Goal: Information Seeking & Learning: Obtain resource

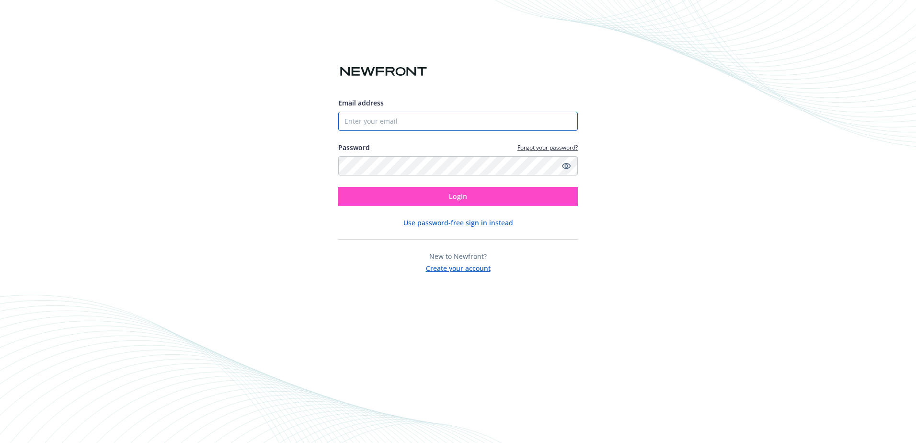
type input "[EMAIL_ADDRESS][DOMAIN_NAME]"
click at [468, 200] on button "Login" at bounding box center [458, 196] width 240 height 19
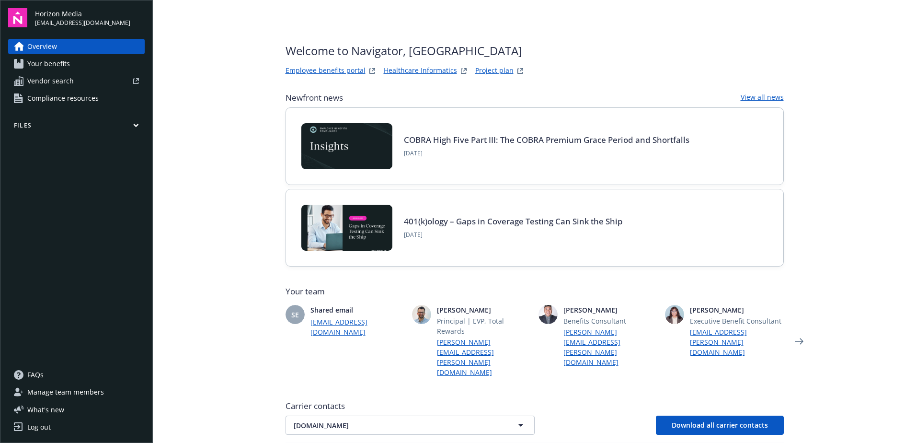
click at [54, 67] on span "Your benefits" at bounding box center [48, 63] width 43 height 15
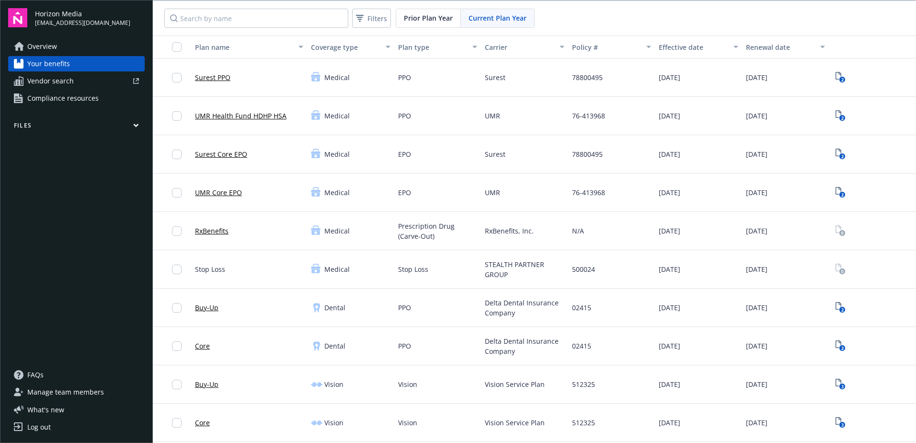
click at [46, 47] on span "Overview" at bounding box center [42, 46] width 30 height 15
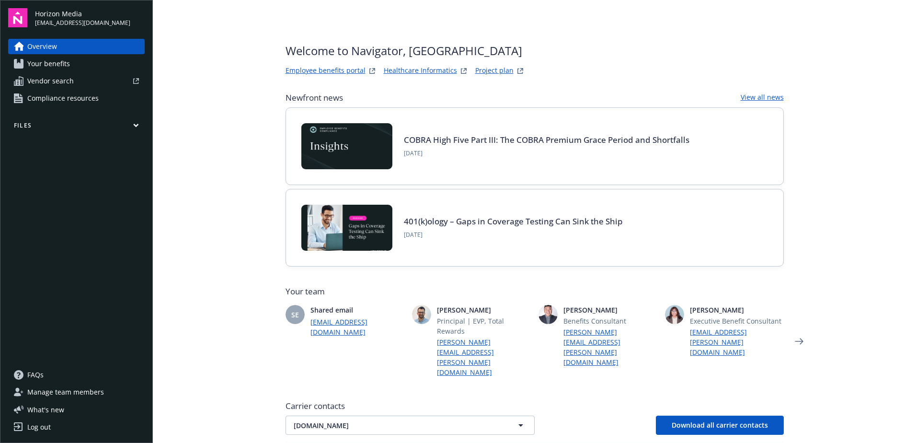
click at [57, 64] on span "Your benefits" at bounding box center [48, 63] width 43 height 15
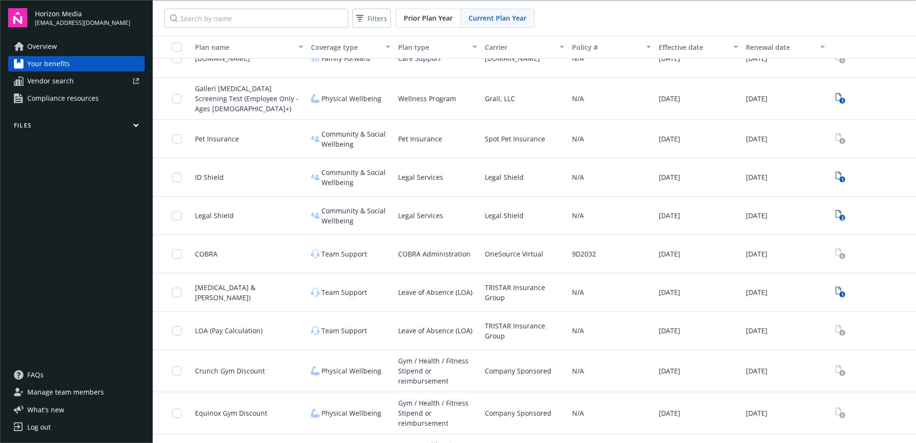
scroll to position [1359, 0]
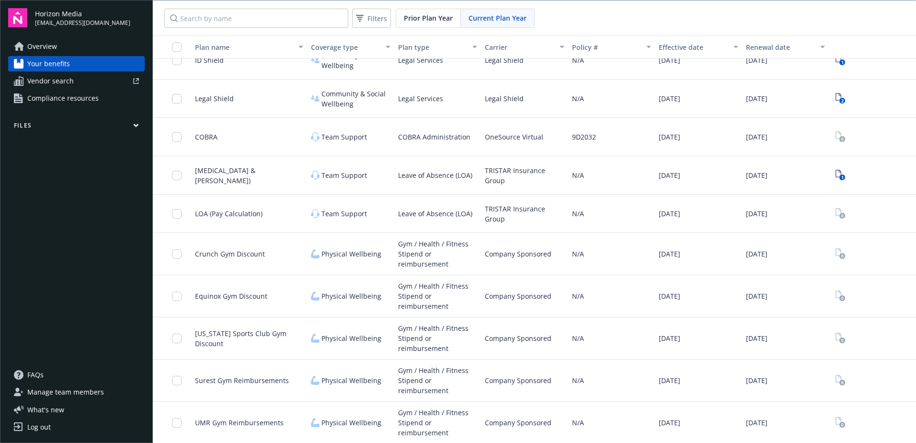
click at [65, 97] on span "Compliance resources" at bounding box center [62, 98] width 71 height 15
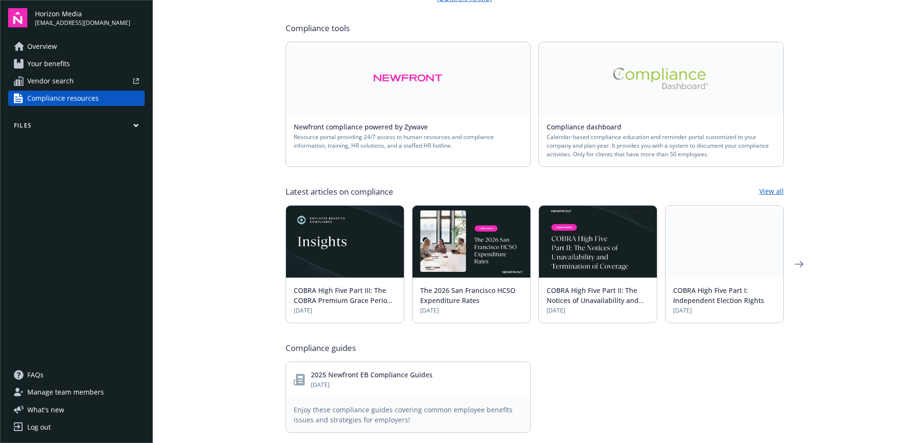
scroll to position [192, 0]
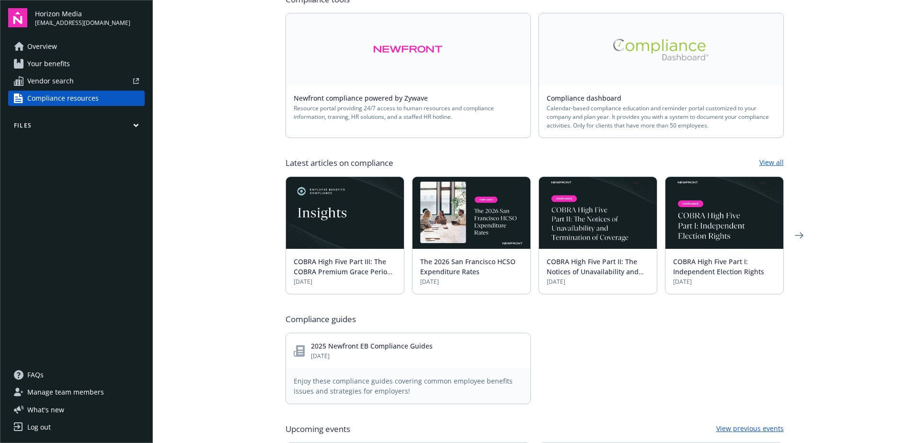
click at [770, 157] on link "View all" at bounding box center [771, 162] width 24 height 11
